Goal: Find specific page/section: Find specific page/section

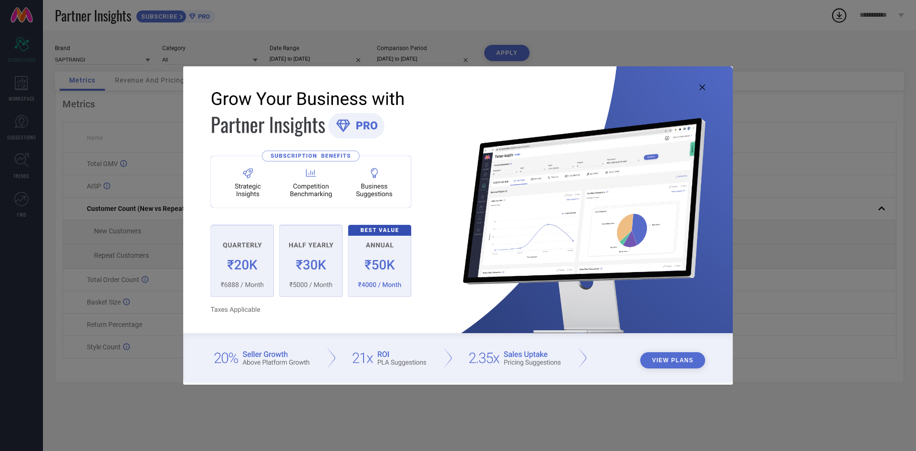
click at [702, 87] on icon at bounding box center [702, 87] width 6 height 6
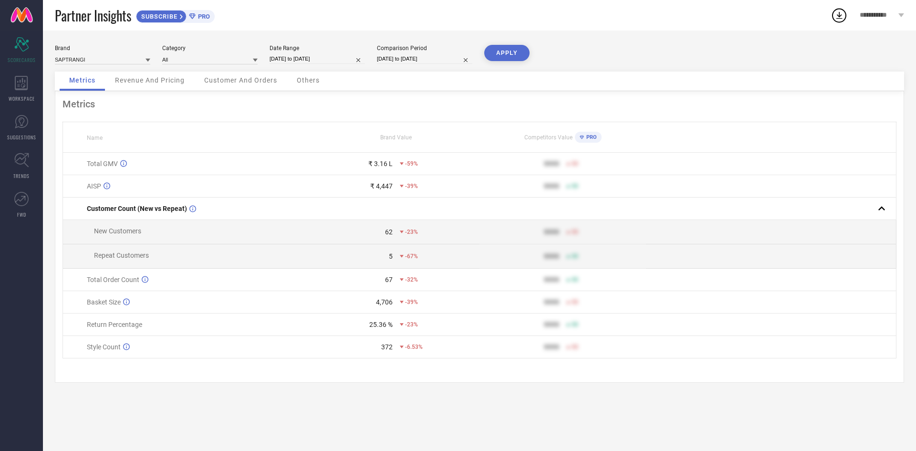
click at [159, 83] on span "Revenue And Pricing" at bounding box center [150, 80] width 70 height 8
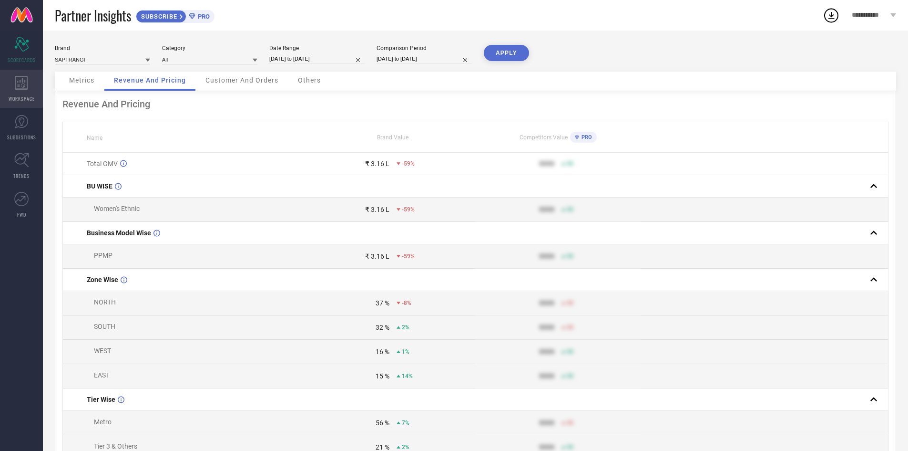
click at [19, 86] on icon at bounding box center [21, 83] width 13 height 14
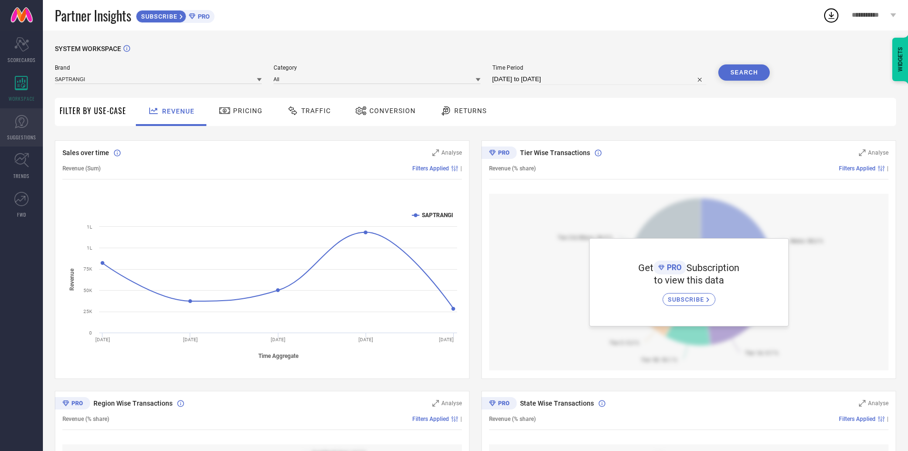
click at [24, 127] on icon at bounding box center [21, 121] width 13 height 13
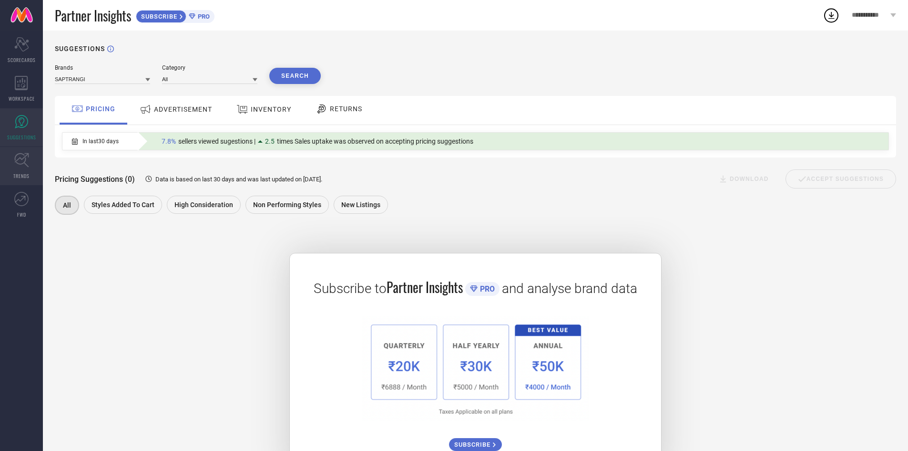
click at [26, 164] on icon at bounding box center [21, 160] width 14 height 14
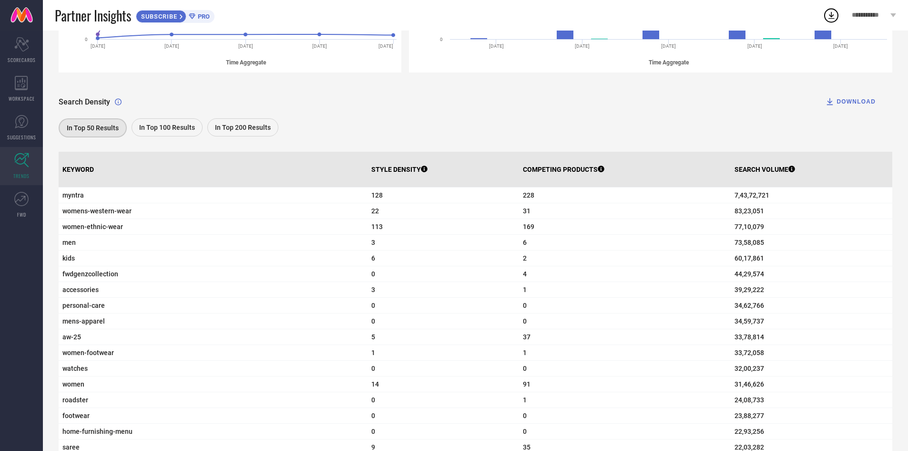
scroll to position [307, 0]
